Goal: Navigation & Orientation: Find specific page/section

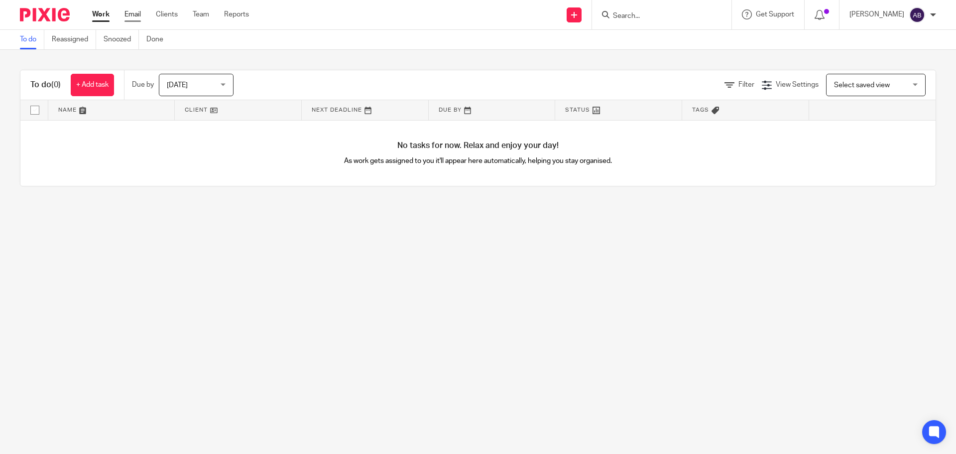
click at [135, 10] on link "Email" at bounding box center [133, 14] width 16 height 10
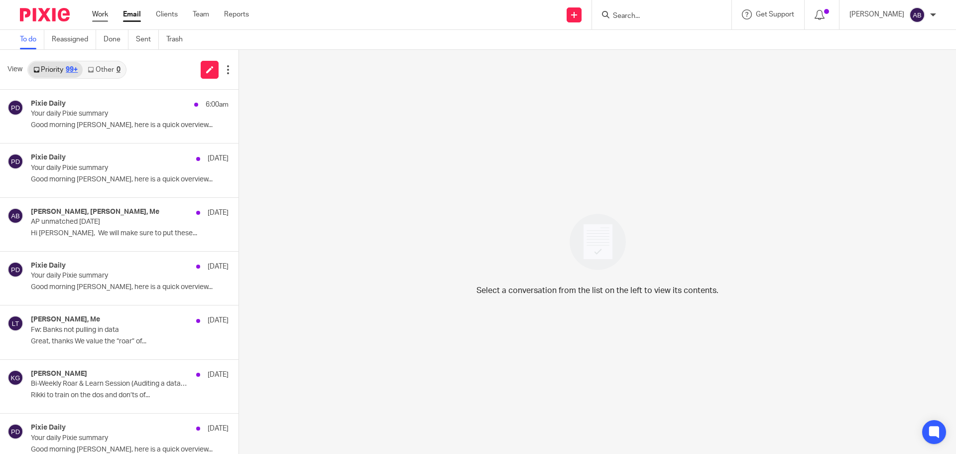
click at [105, 15] on link "Work" at bounding box center [100, 14] width 16 height 10
